Goal: Navigation & Orientation: Go to known website

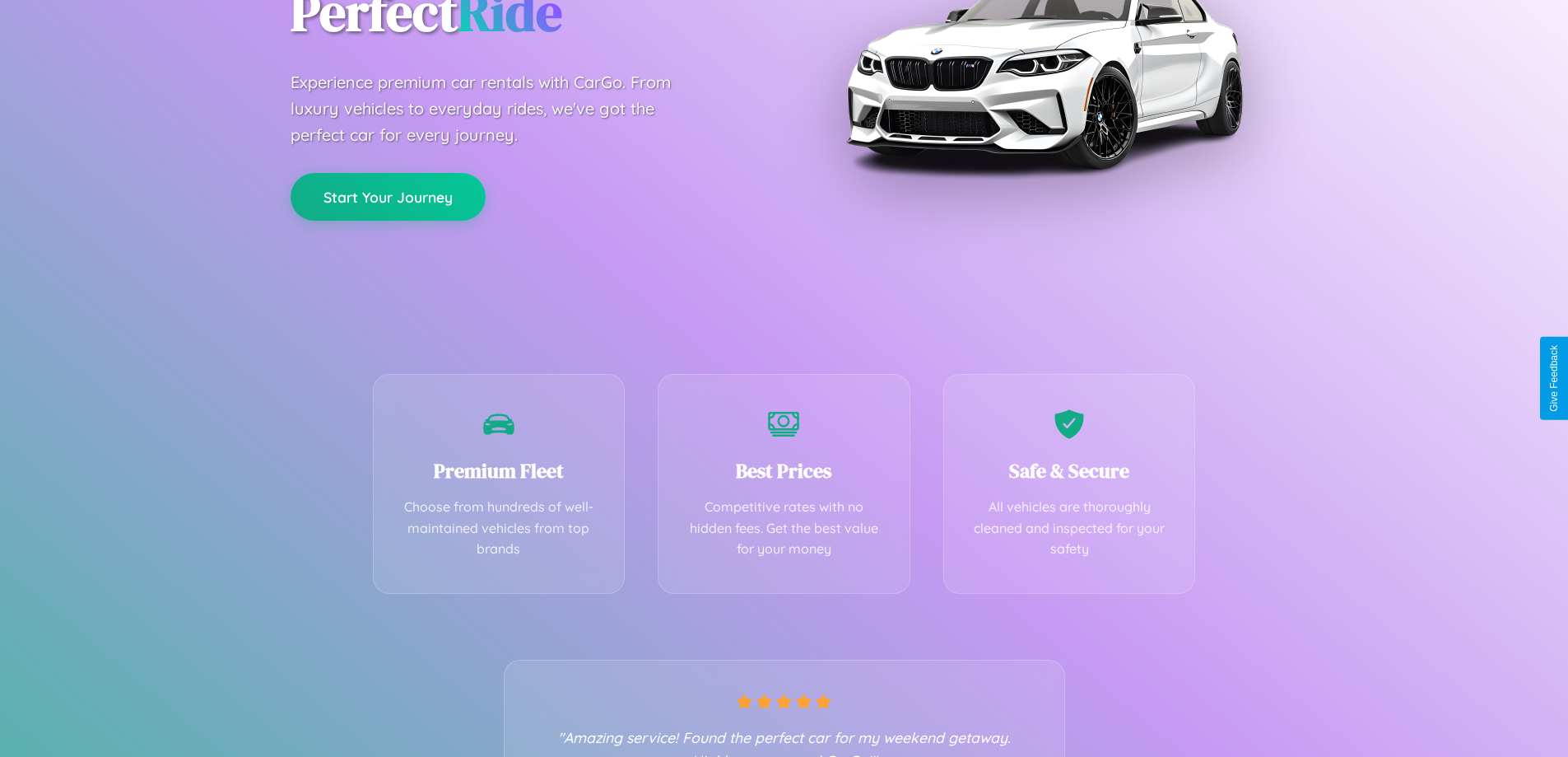
scroll to position [324, 0]
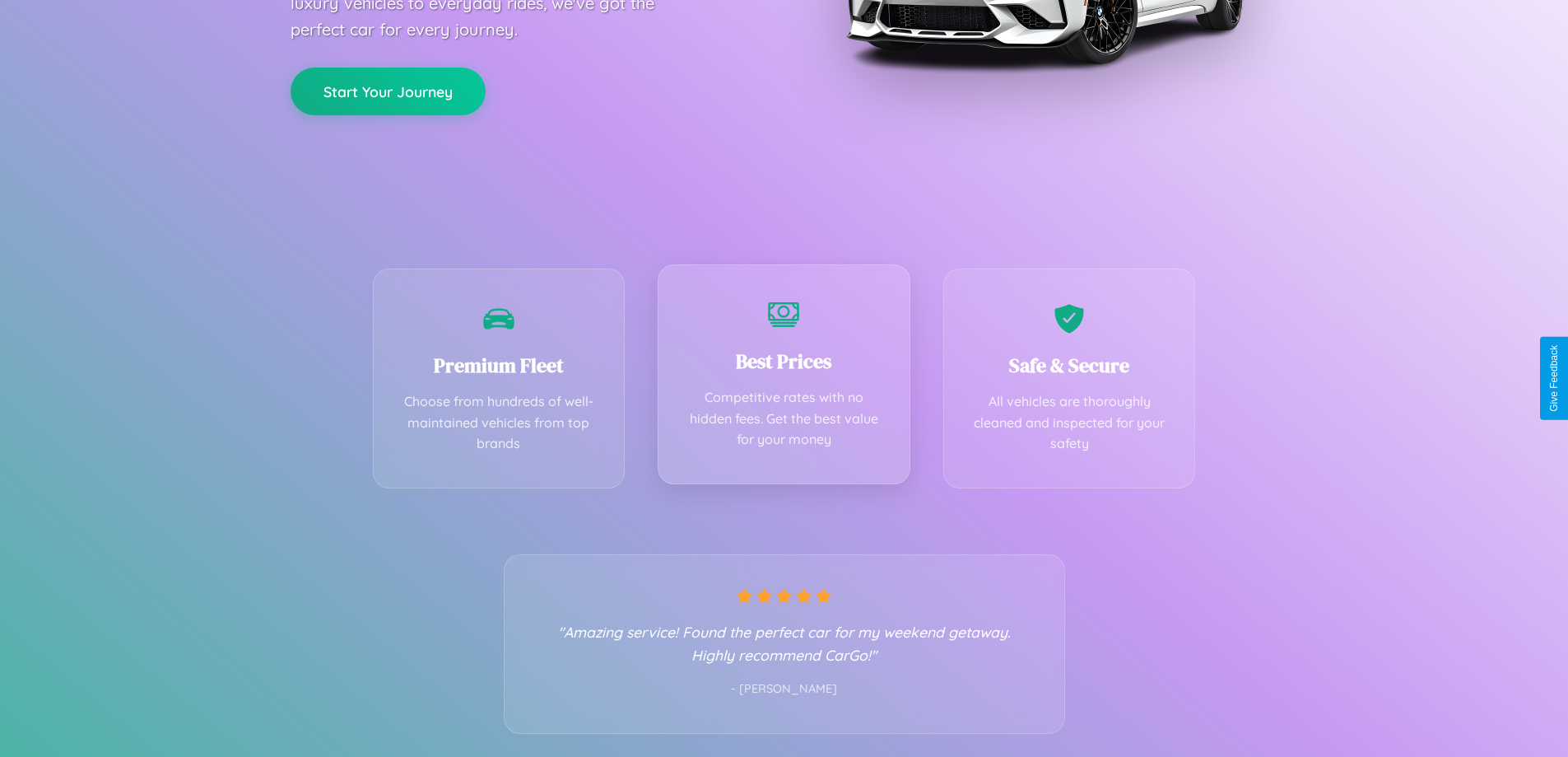
click at [784, 378] on div "Best Prices Competitive rates with no hidden fees. Get the best value for your …" at bounding box center [784, 375] width 252 height 220
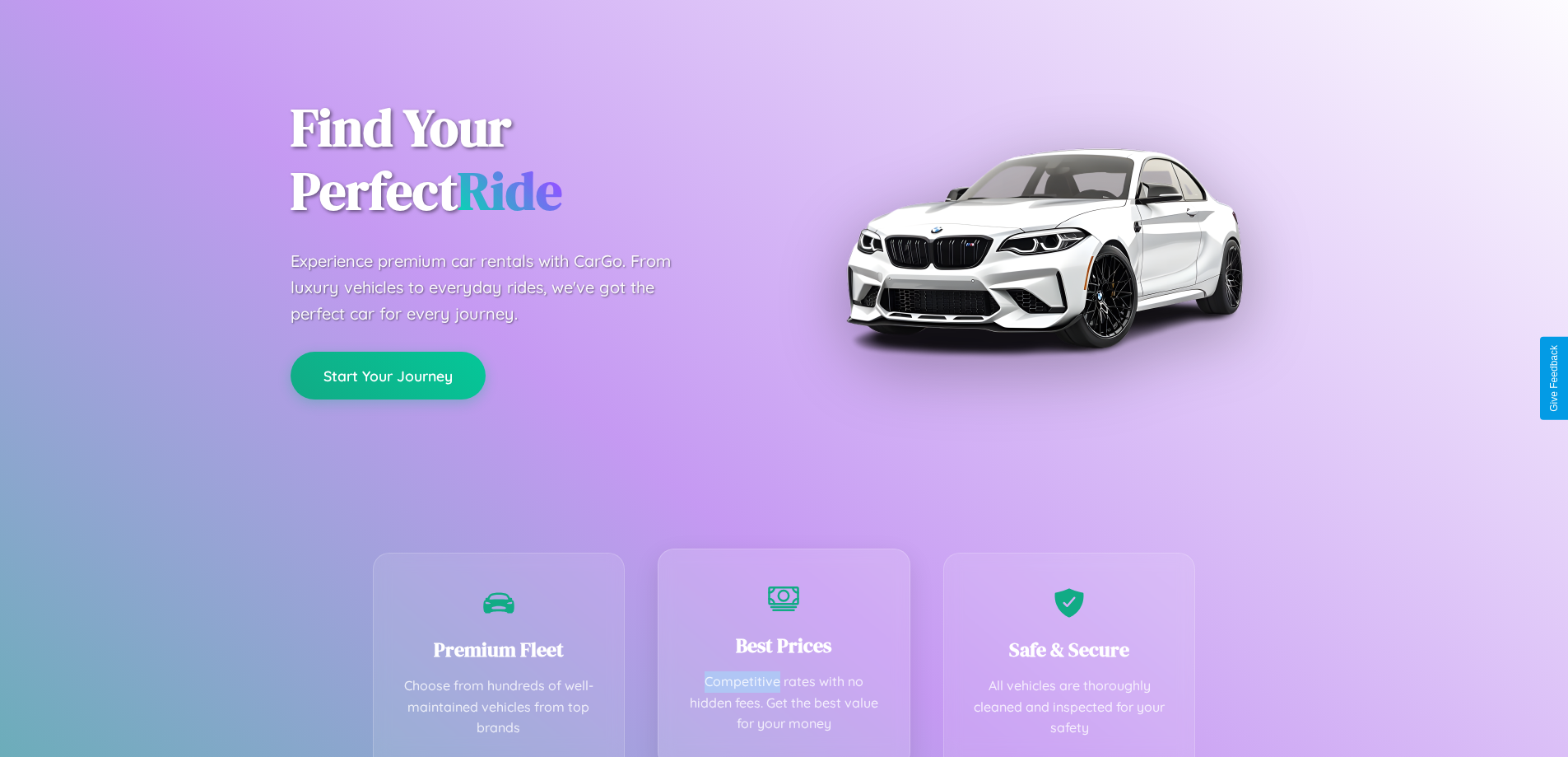
scroll to position [0, 0]
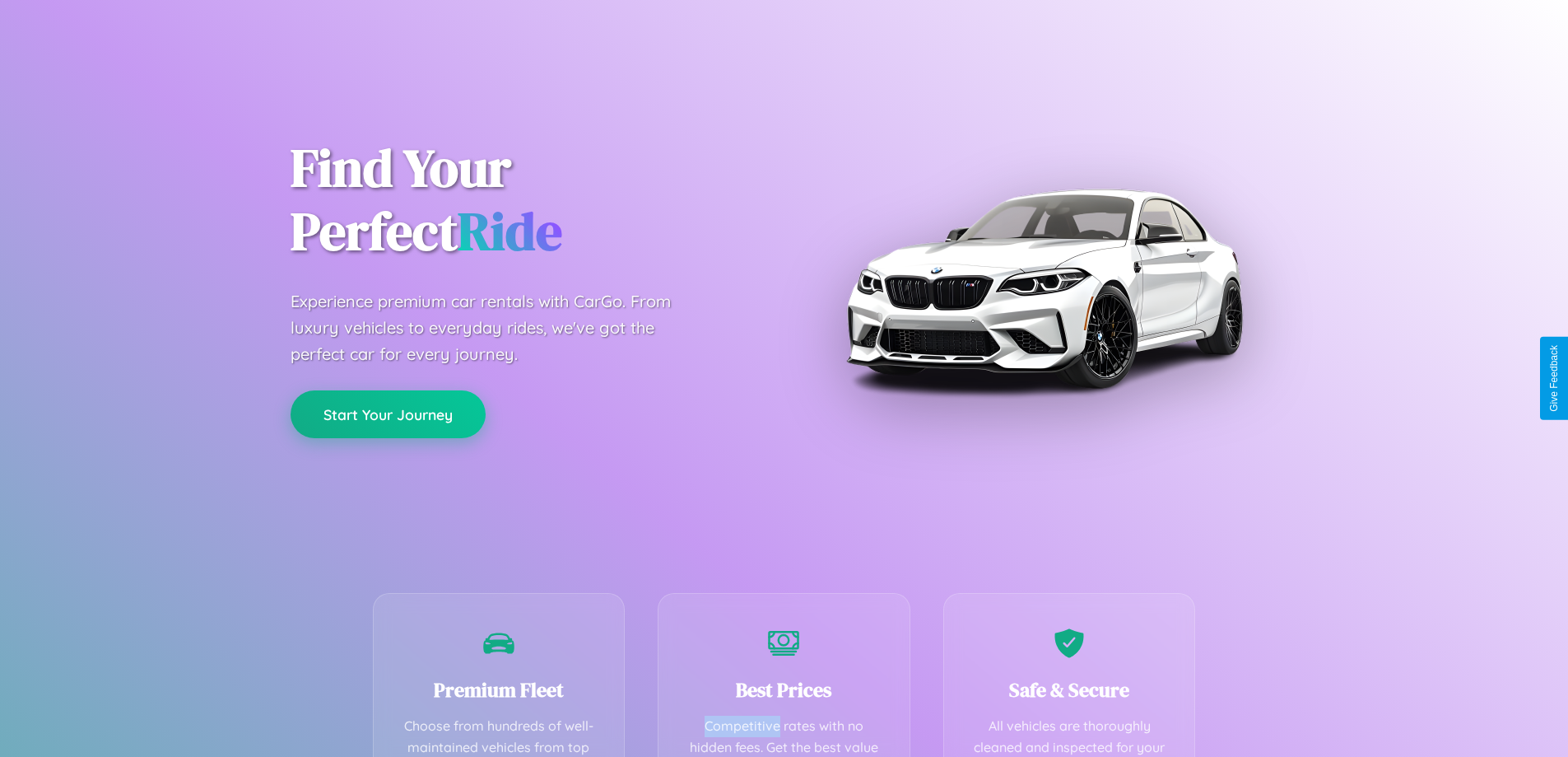
click at [388, 415] on button "Start Your Journey" at bounding box center [388, 414] width 195 height 47
click at [388, 414] on button "Start Your Journey" at bounding box center [388, 414] width 195 height 47
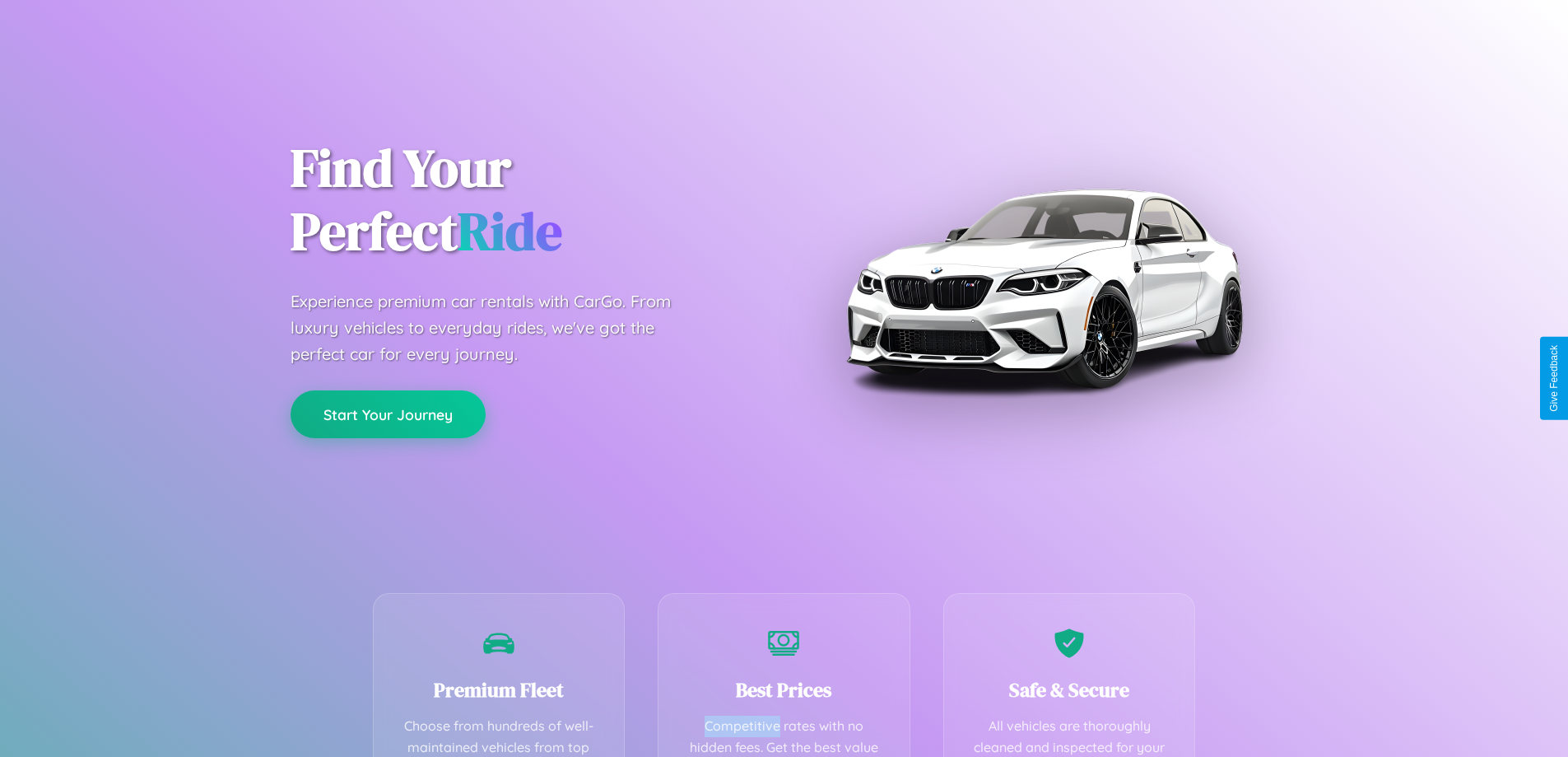
click at [388, 414] on button "Start Your Journey" at bounding box center [388, 414] width 195 height 47
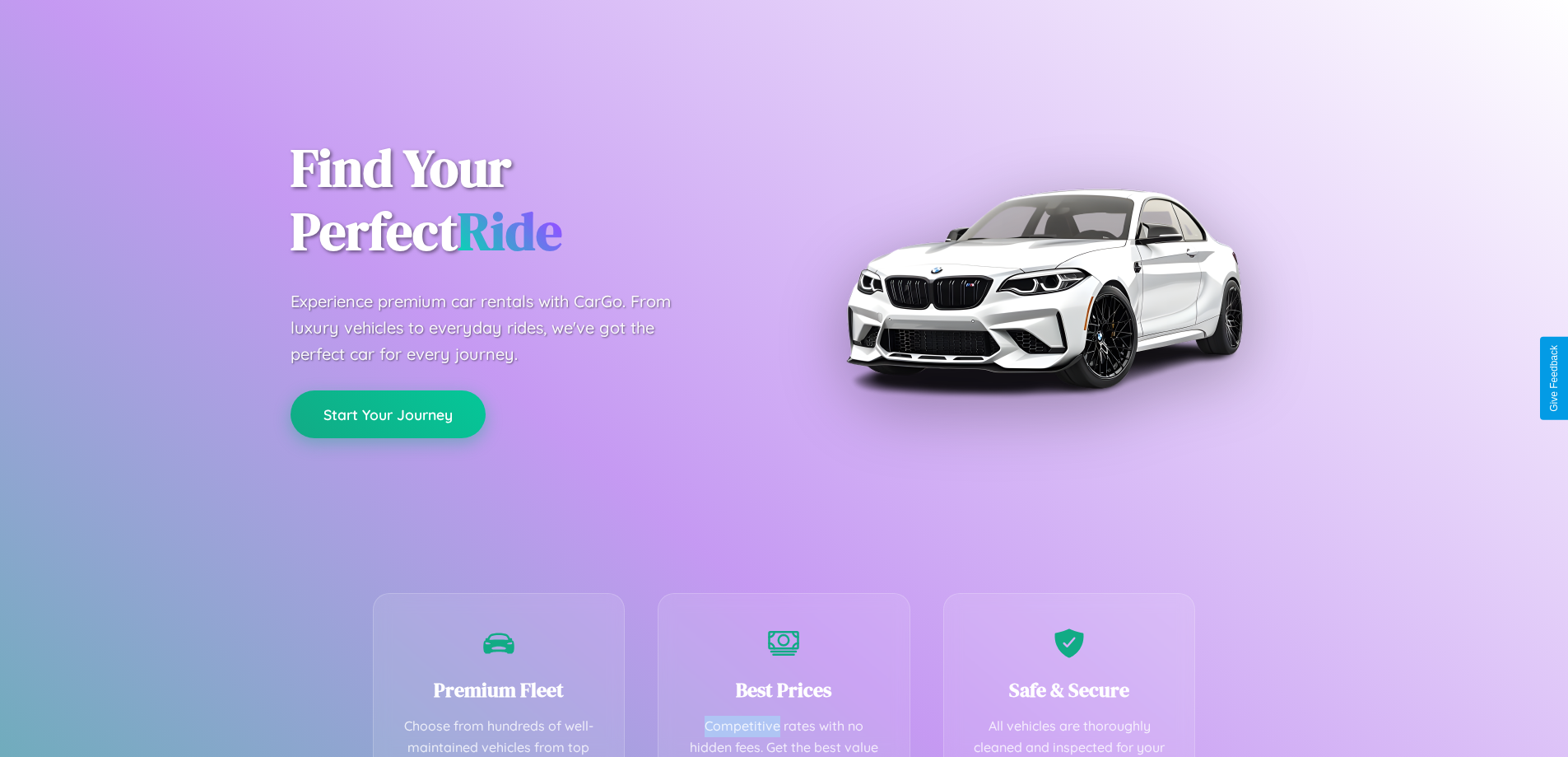
click at [388, 414] on button "Start Your Journey" at bounding box center [388, 414] width 195 height 47
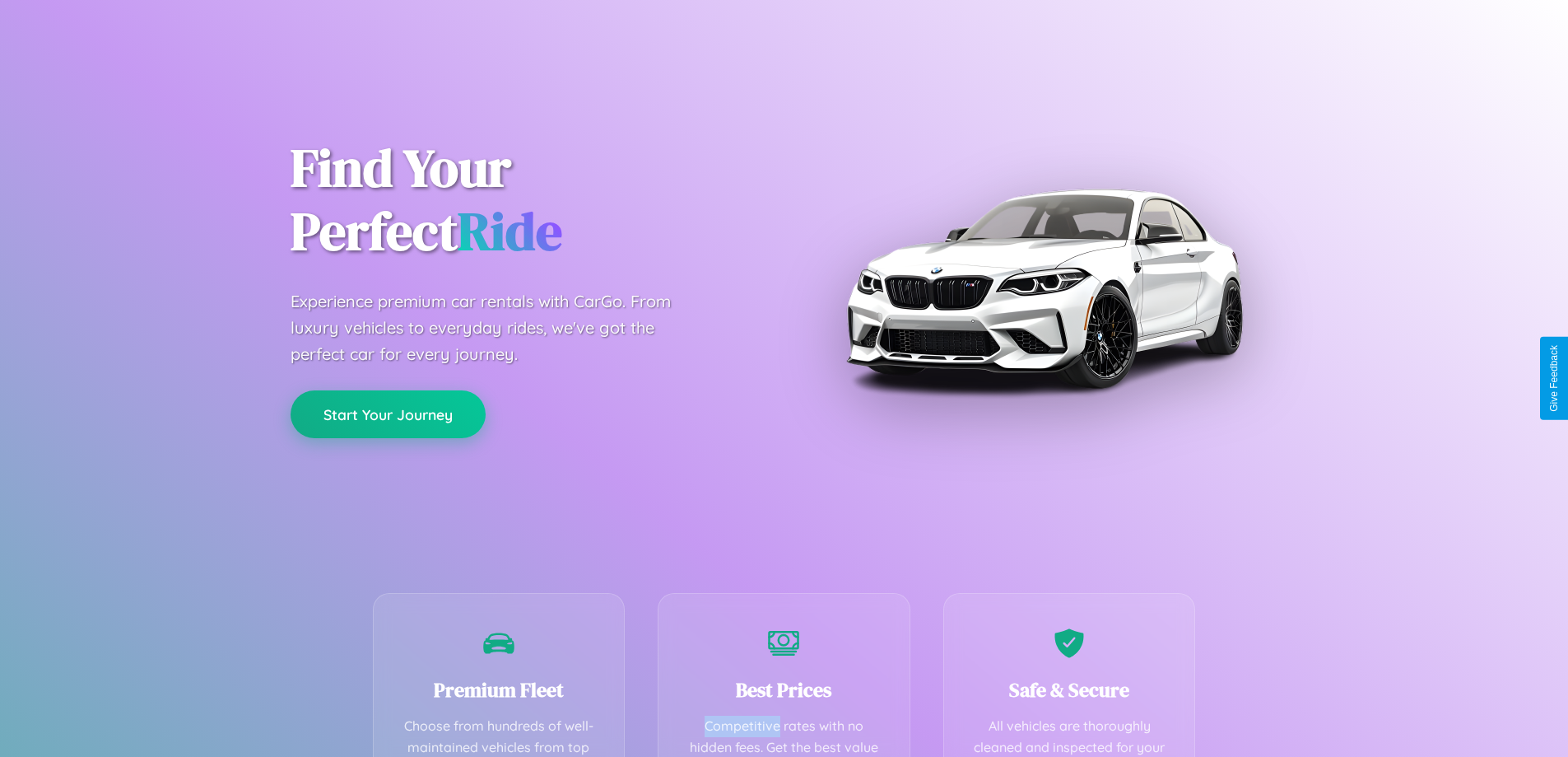
click at [388, 414] on button "Start Your Journey" at bounding box center [388, 414] width 195 height 47
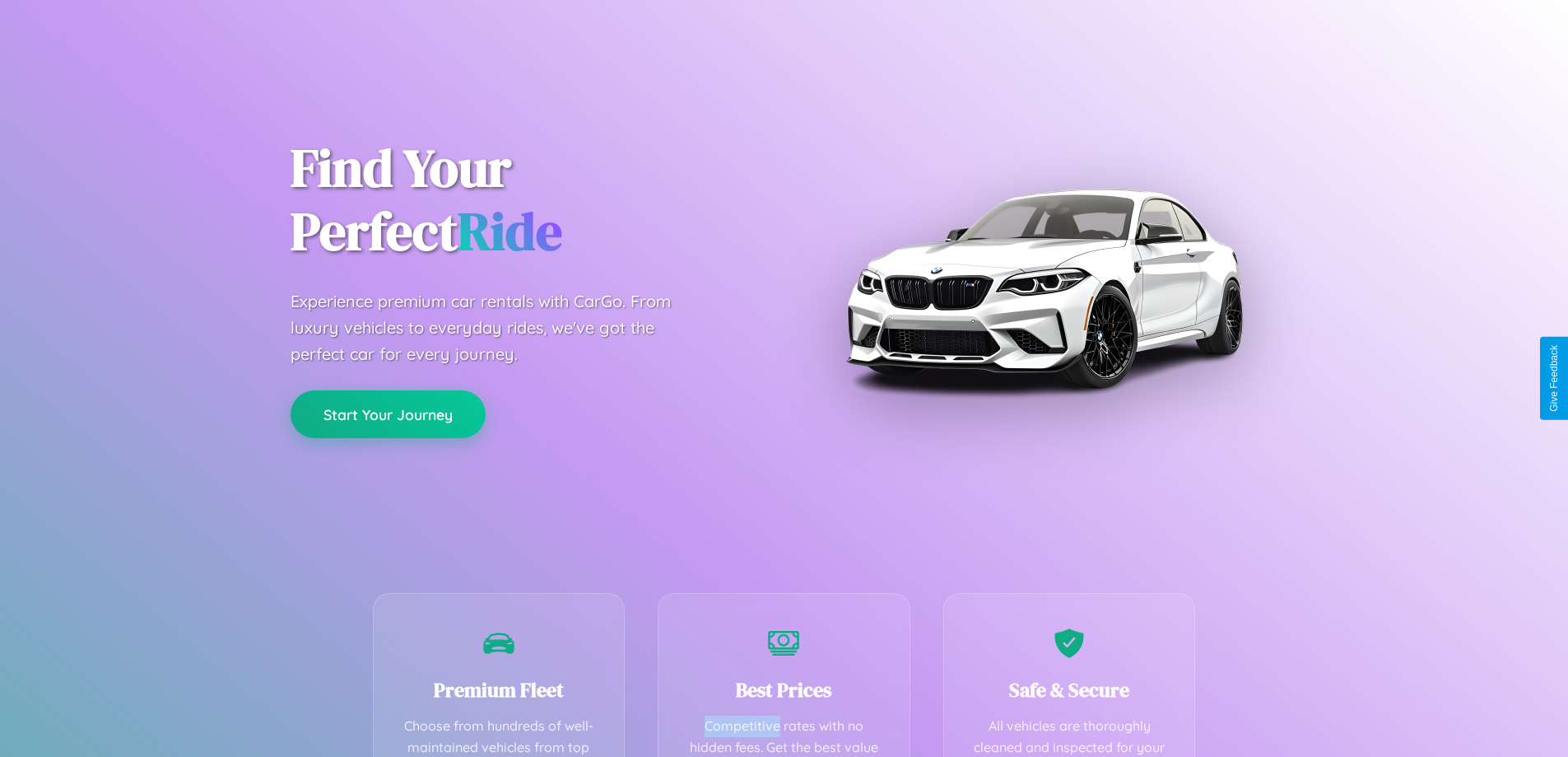
click at [388, 414] on button "Start Your Journey" at bounding box center [388, 414] width 195 height 47
